Goal: Book appointment/travel/reservation

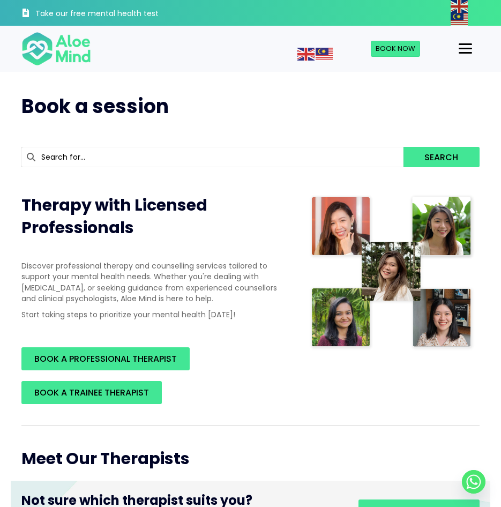
click at [457, 48] on button "Menu" at bounding box center [465, 49] width 22 height 18
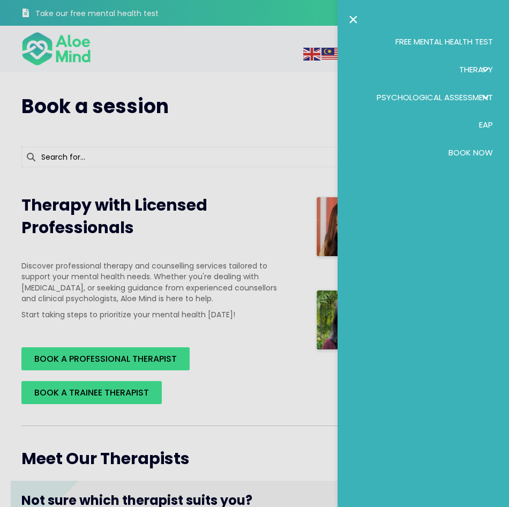
click at [353, 14] on link "×" at bounding box center [353, 19] width 10 height 17
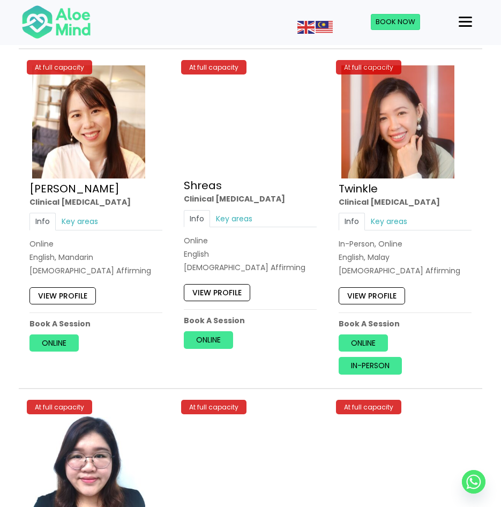
scroll to position [3641, 0]
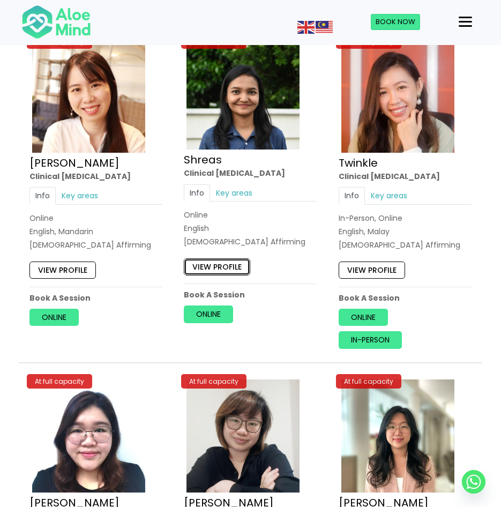
click at [225, 269] on link "View profile" at bounding box center [217, 266] width 66 height 17
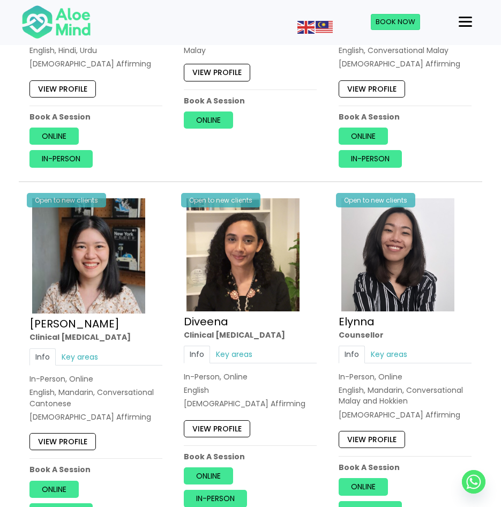
scroll to position [1071, 0]
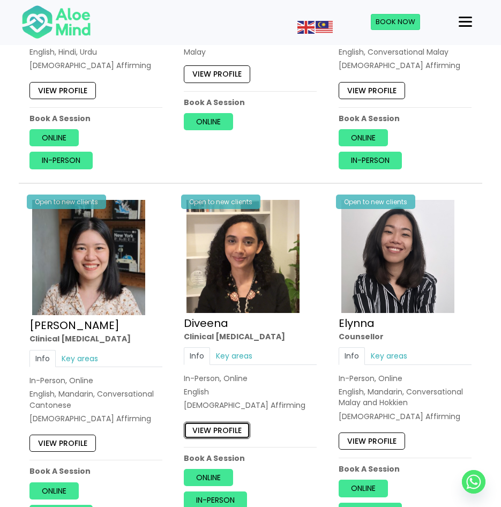
click at [223, 438] on link "View profile" at bounding box center [217, 429] width 66 height 17
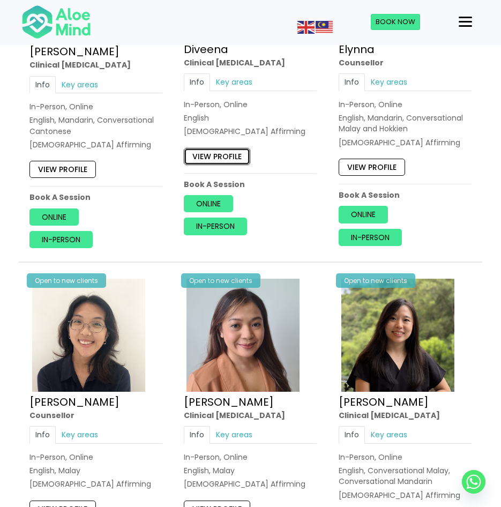
scroll to position [1446, 0]
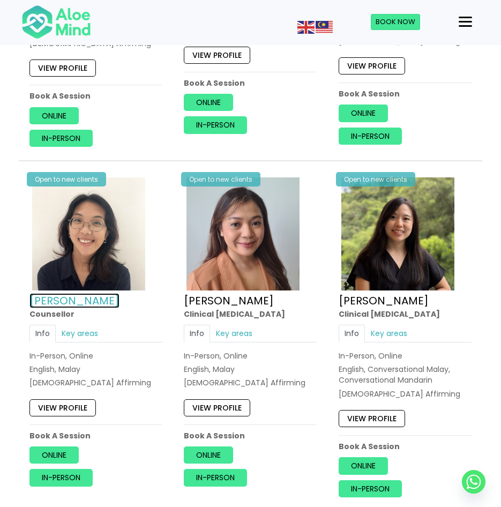
click at [68, 301] on link "Emelyne" at bounding box center [74, 300] width 90 height 15
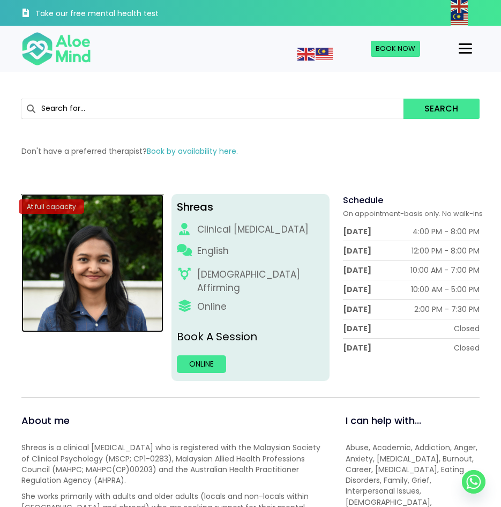
drag, startPoint x: 115, startPoint y: 200, endPoint x: 123, endPoint y: 198, distance: 7.8
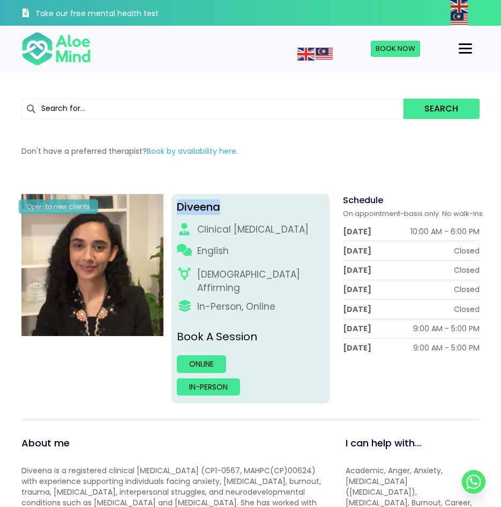
drag, startPoint x: 179, startPoint y: 208, endPoint x: 221, endPoint y: 205, distance: 41.9
click at [221, 205] on div "Diveena" at bounding box center [250, 207] width 147 height 16
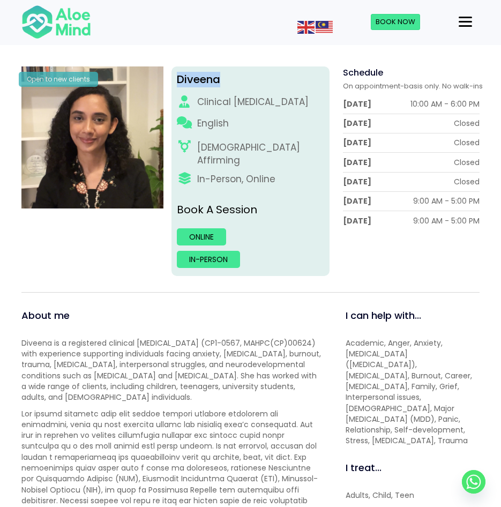
scroll to position [107, 0]
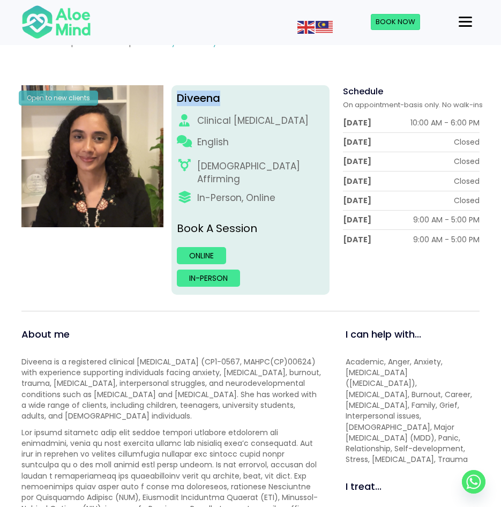
click at [461, 24] on div "Menu" at bounding box center [464, 22] width 13 height 10
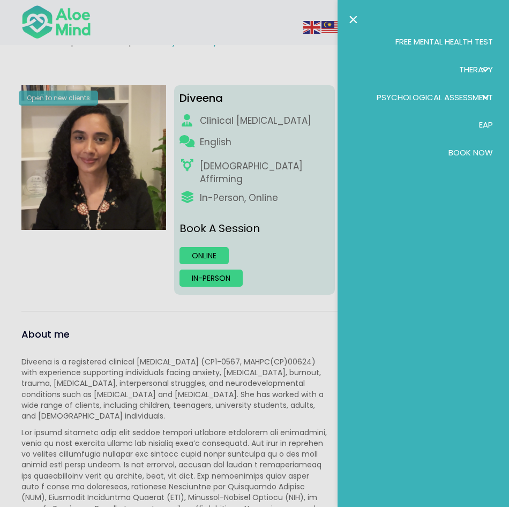
click at [149, 301] on div at bounding box center [254, 253] width 509 height 507
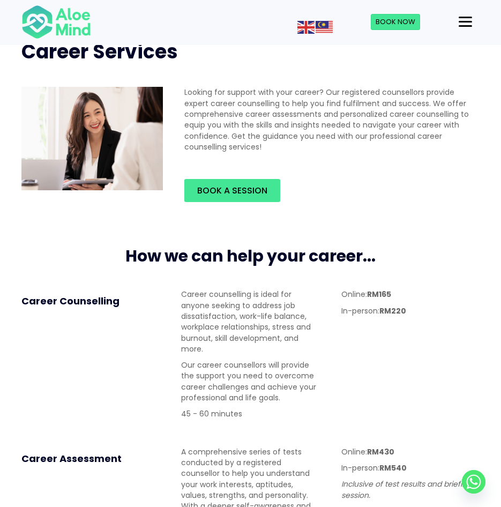
scroll to position [54, 0]
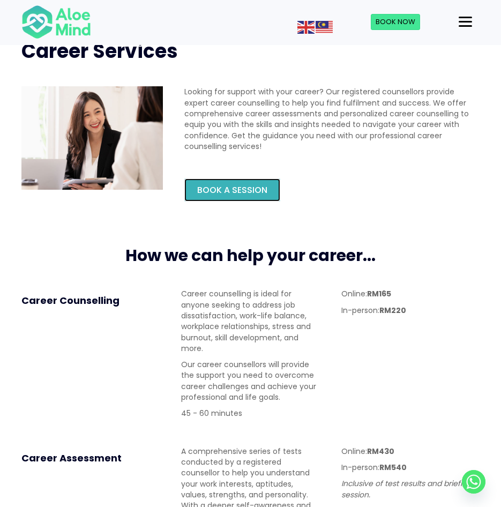
click at [225, 198] on link "Book a session" at bounding box center [232, 189] width 96 height 23
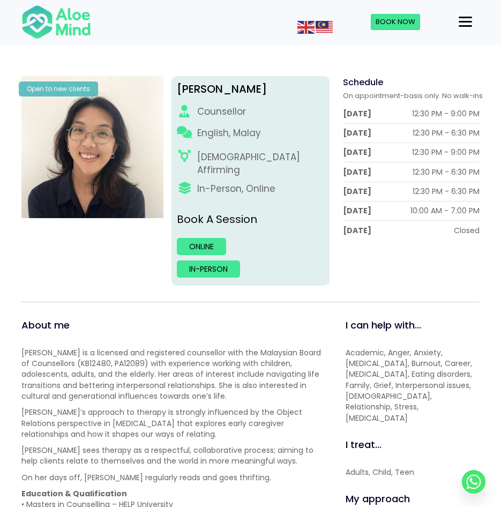
scroll to position [107, 0]
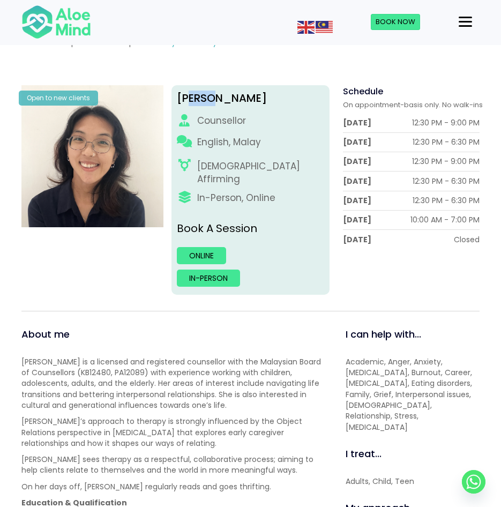
drag, startPoint x: 219, startPoint y: 98, endPoint x: 192, endPoint y: 99, distance: 26.8
click at [192, 99] on div "[PERSON_NAME]" at bounding box center [250, 99] width 147 height 16
click at [195, 99] on div "[PERSON_NAME]" at bounding box center [250, 99] width 147 height 16
drag, startPoint x: 223, startPoint y: 99, endPoint x: 173, endPoint y: 99, distance: 49.8
click at [173, 99] on div "Emelyne Counsellor English, Malay LGBTQ Affirming In-Person, Online Book A Sess…" at bounding box center [250, 189] width 158 height 209
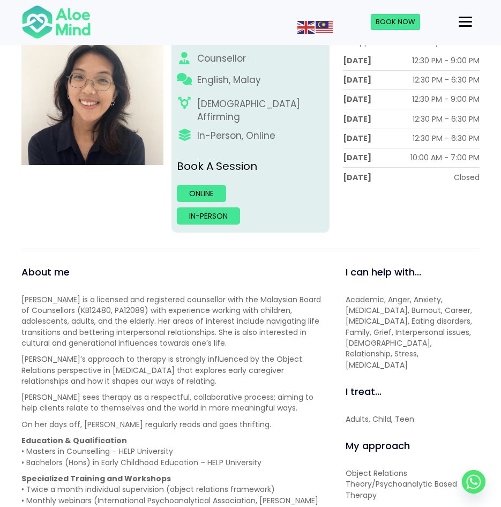
scroll to position [268, 0]
